Goal: Task Accomplishment & Management: Manage account settings

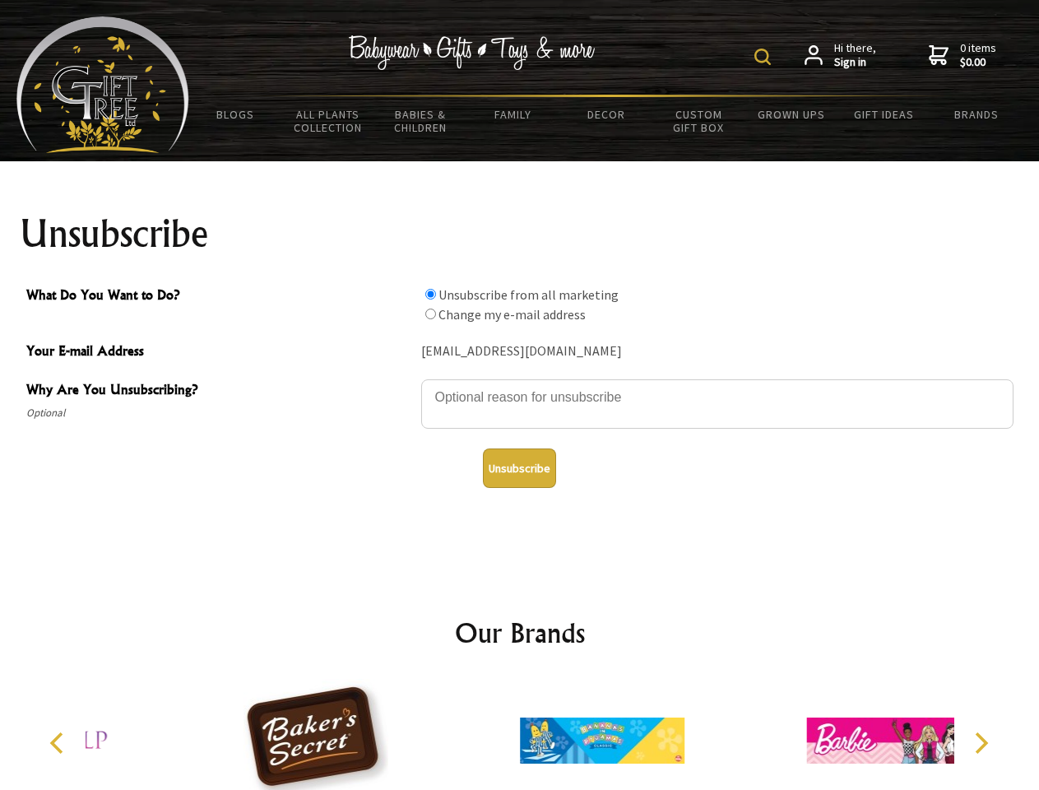
click at [765, 57] on img at bounding box center [762, 57] width 16 height 16
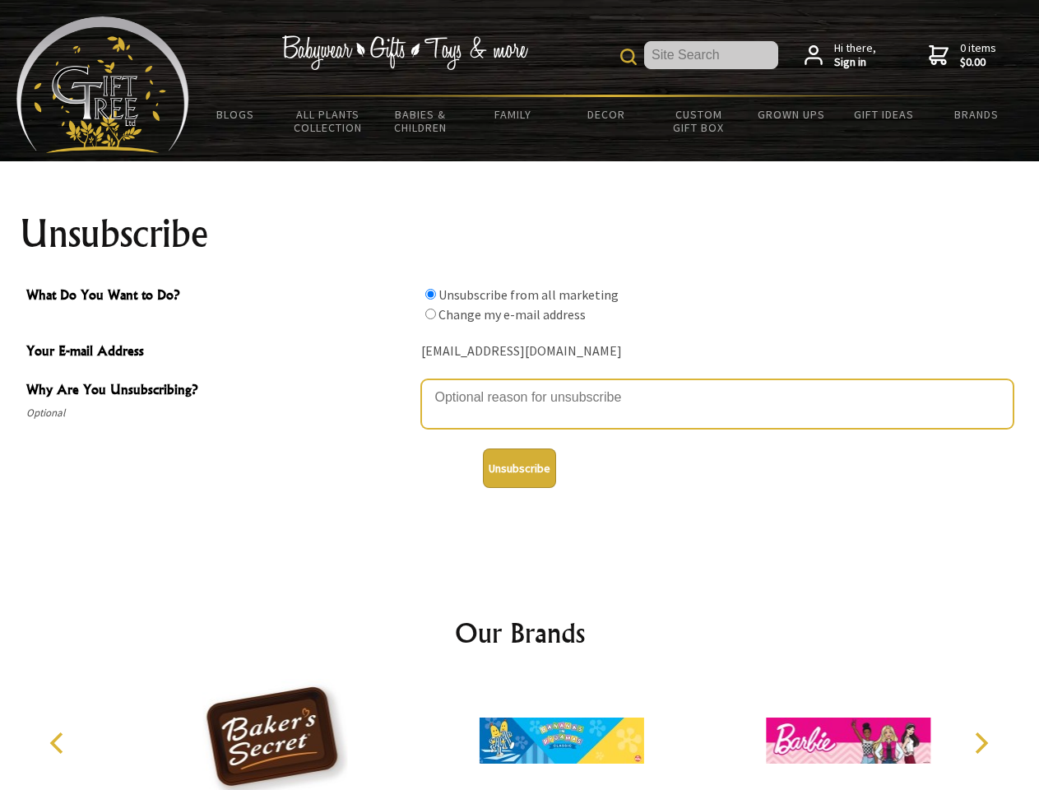
click at [520, 385] on textarea "Why Are You Unsubscribing?" at bounding box center [717, 403] width 592 height 49
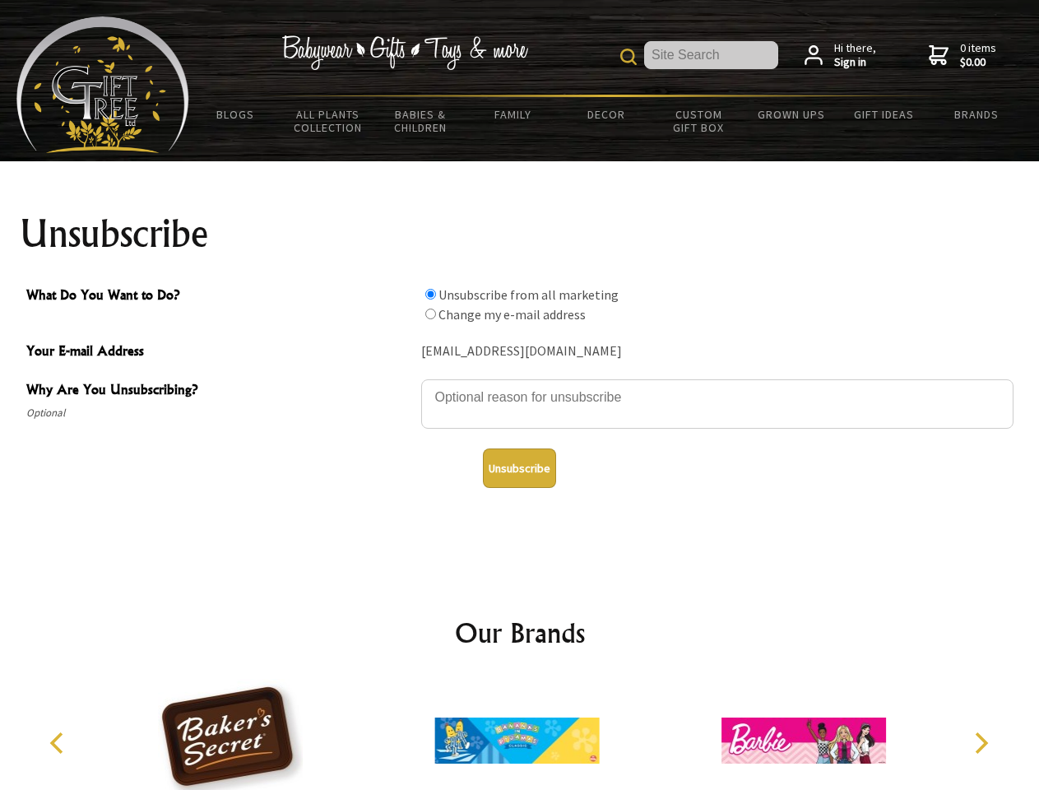
click at [430, 294] on input "What Do You Want to Do?" at bounding box center [430, 294] width 11 height 11
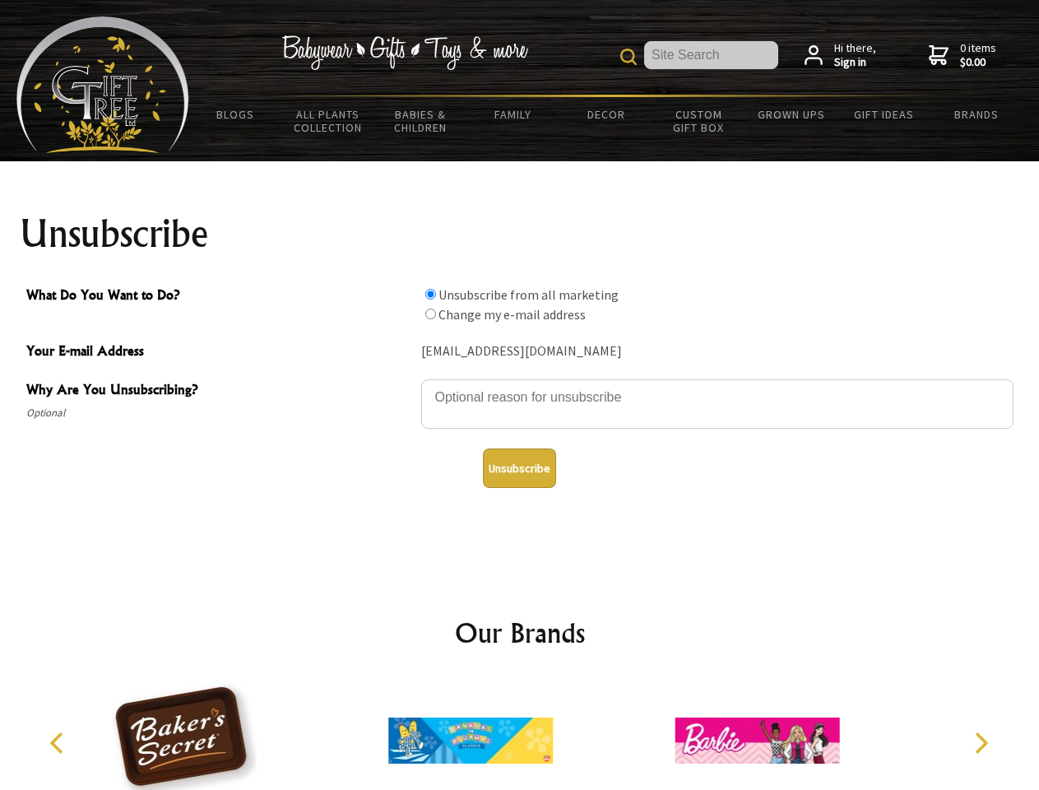
click at [430, 313] on input "What Do You Want to Do?" at bounding box center [430, 313] width 11 height 11
radio input "true"
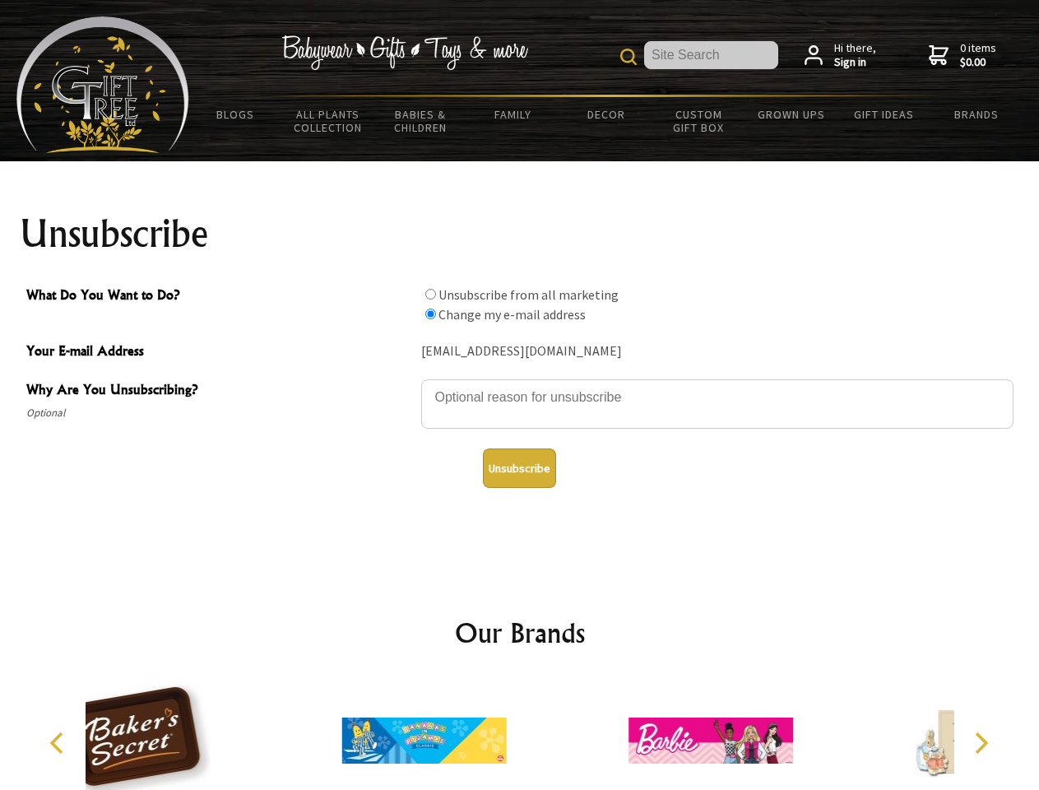
click at [519, 468] on button "Unsubscribe" at bounding box center [519, 467] width 73 height 39
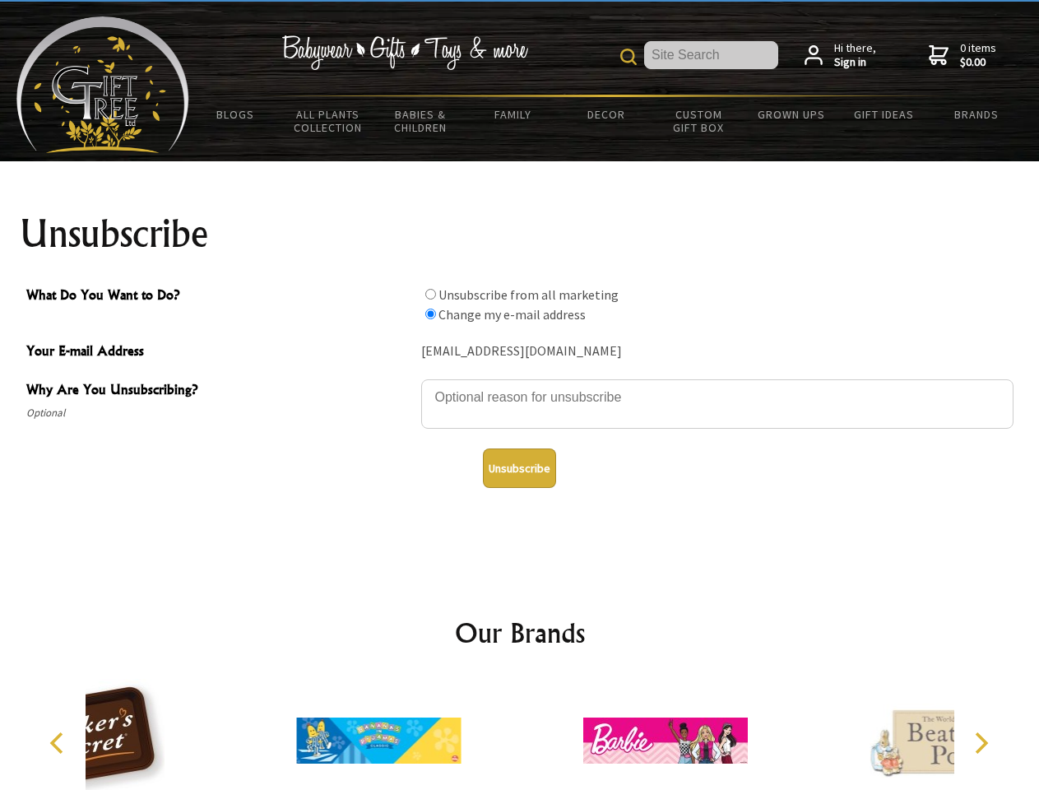
click at [59, 743] on icon "Previous" at bounding box center [58, 742] width 21 height 21
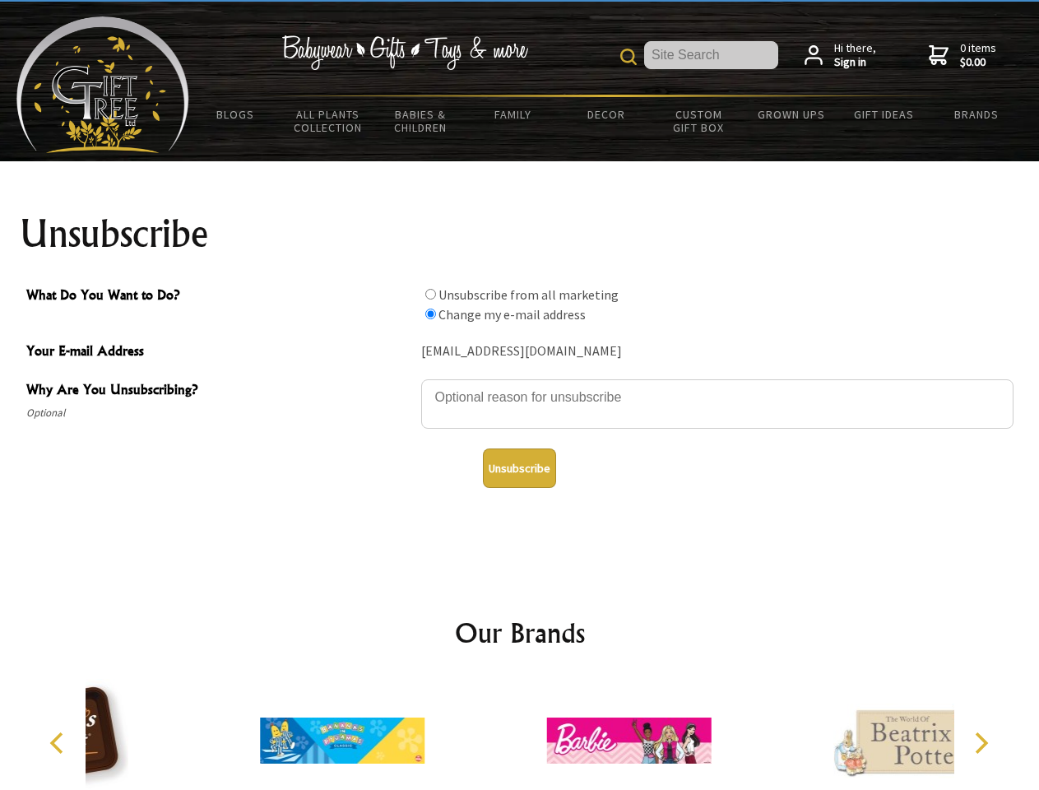
click at [981, 743] on icon "Next" at bounding box center [979, 742] width 21 height 21
